Goal: Information Seeking & Learning: Learn about a topic

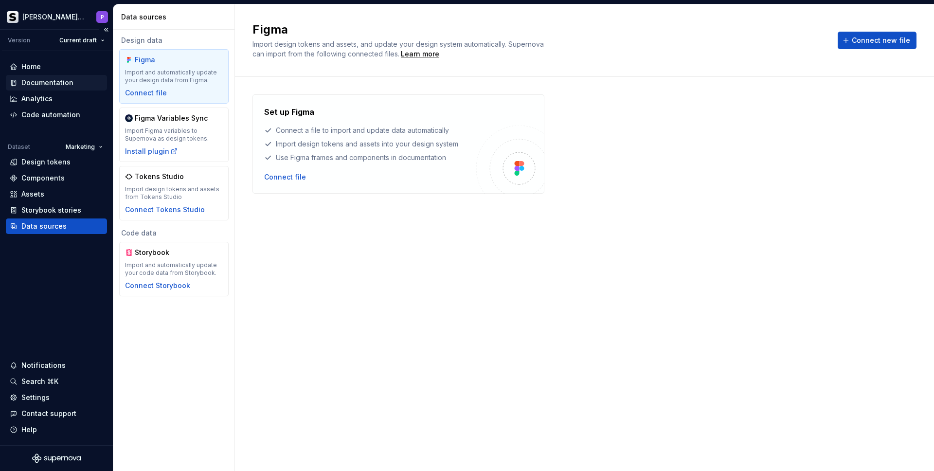
click at [46, 82] on div "Documentation" at bounding box center [47, 83] width 52 height 10
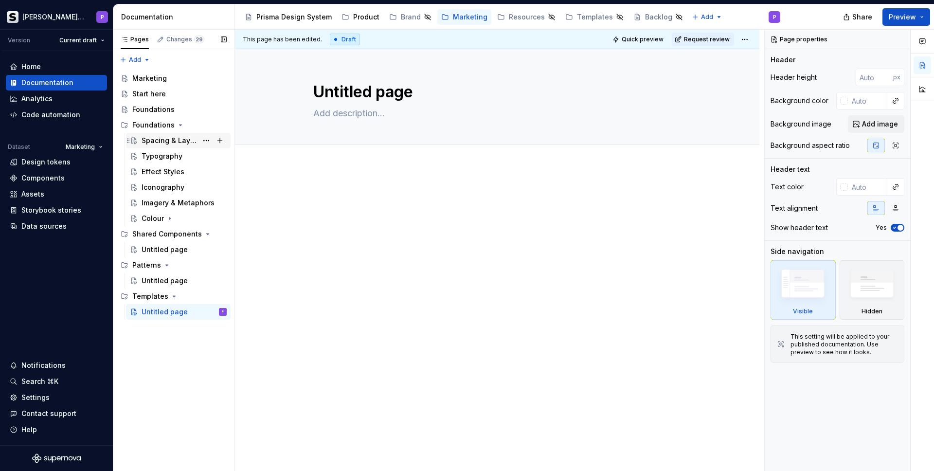
click at [161, 142] on div "Spacing & Layout" at bounding box center [170, 141] width 56 height 10
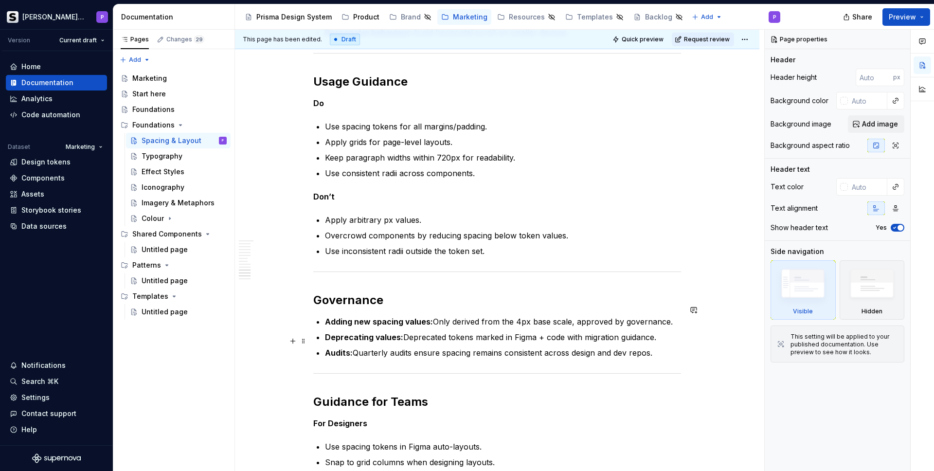
scroll to position [1563, 0]
click at [157, 169] on div "Effect Styles" at bounding box center [163, 172] width 43 height 10
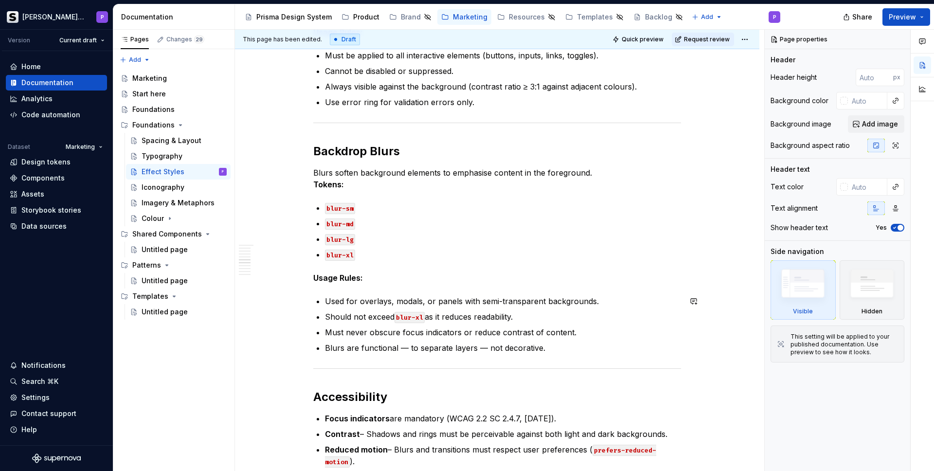
scroll to position [914, 0]
click at [170, 152] on div "Typography" at bounding box center [162, 156] width 41 height 10
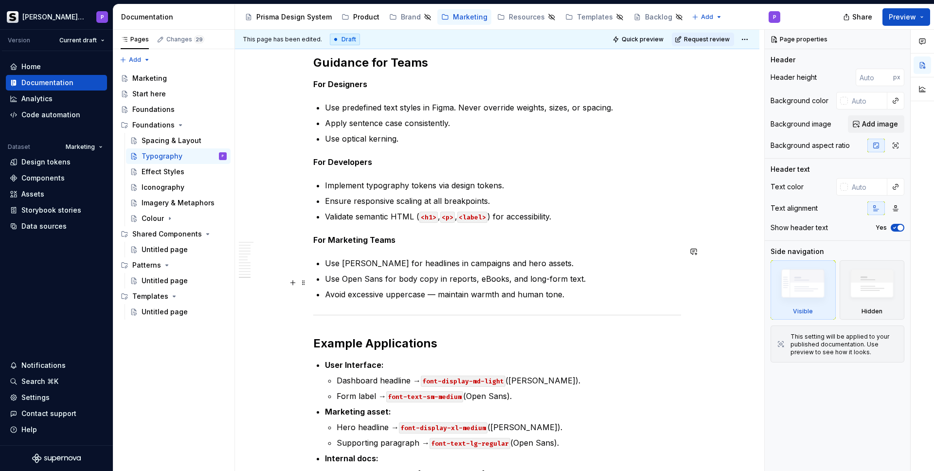
scroll to position [1748, 0]
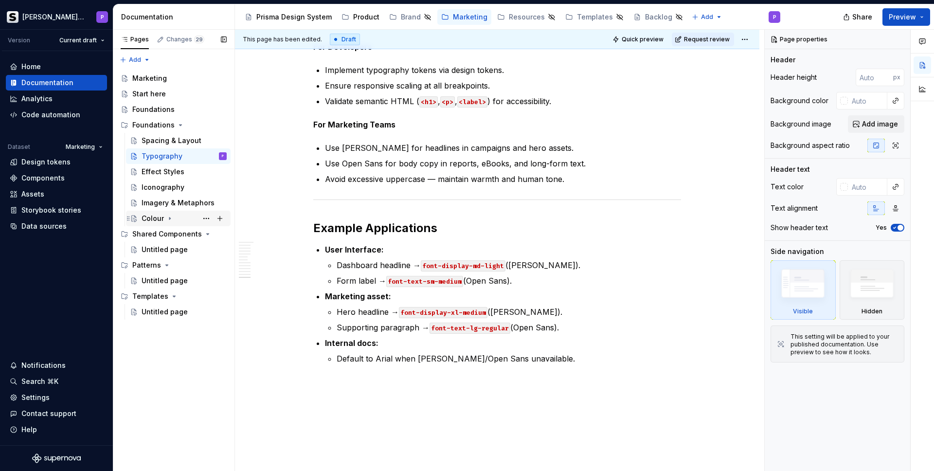
click at [152, 214] on div "Colour" at bounding box center [153, 219] width 22 height 10
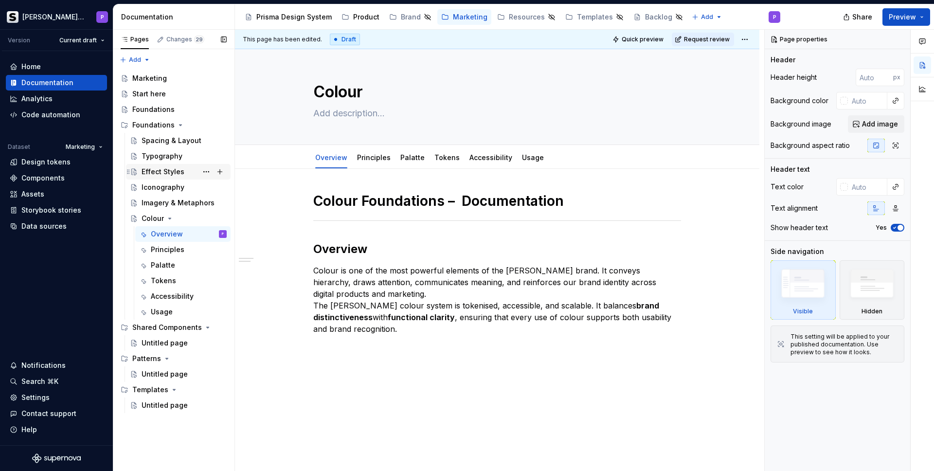
click at [161, 169] on div "Effect Styles" at bounding box center [163, 172] width 43 height 10
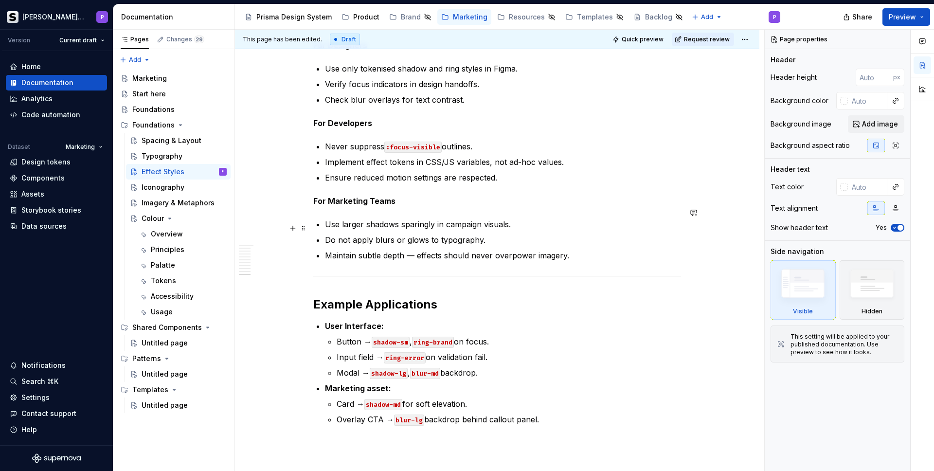
scroll to position [1844, 0]
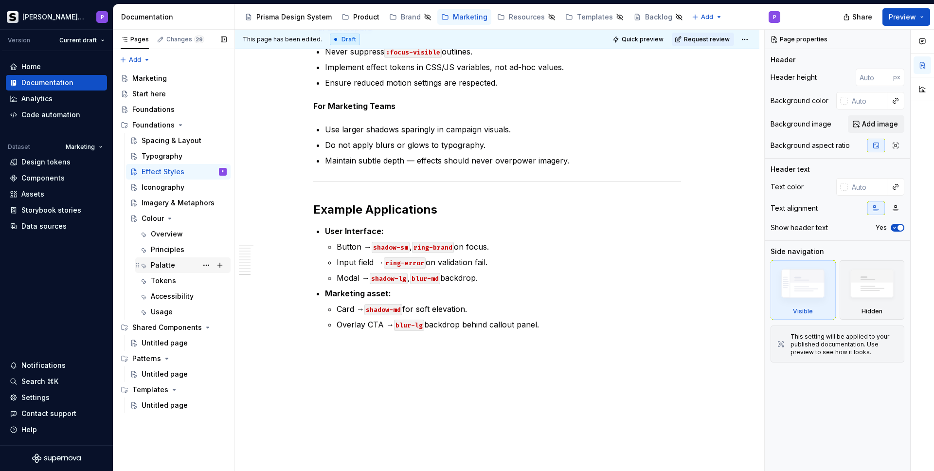
click at [169, 264] on div "Palatte" at bounding box center [163, 265] width 24 height 10
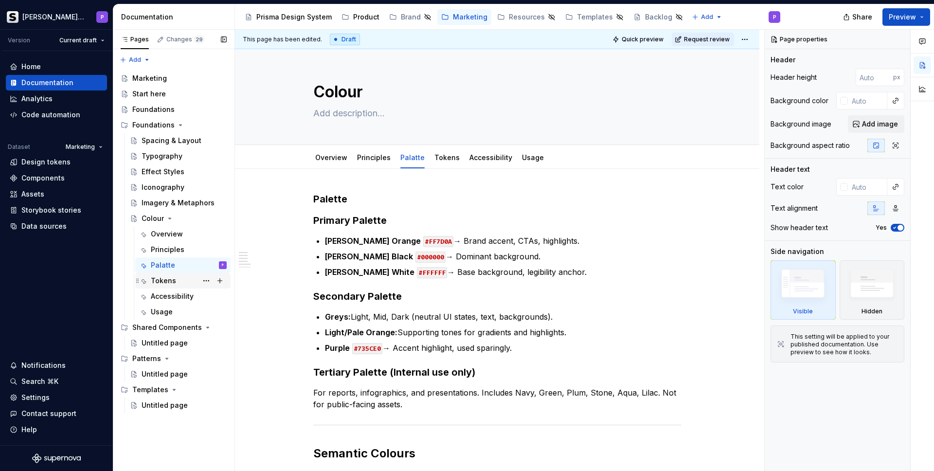
click at [167, 280] on div "Tokens" at bounding box center [163, 281] width 25 height 10
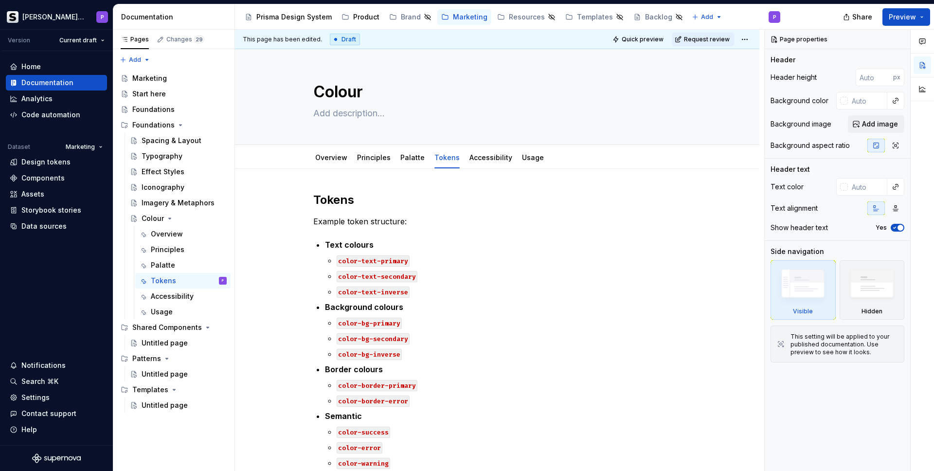
type textarea "*"
